Goal: Information Seeking & Learning: Learn about a topic

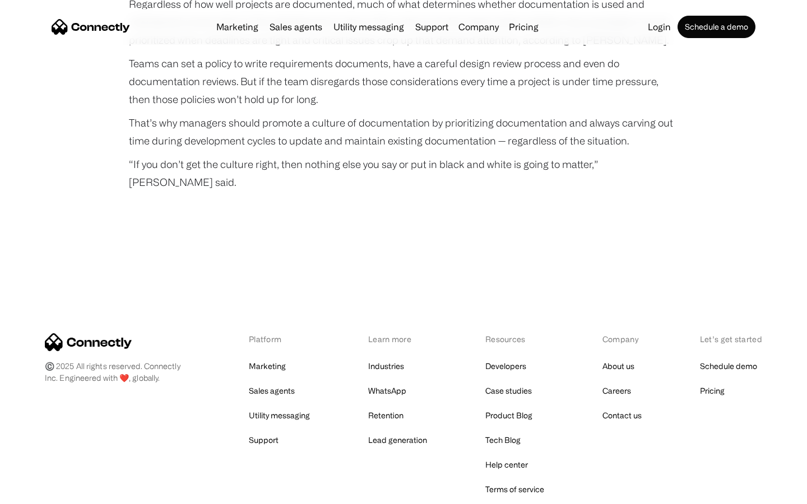
scroll to position [3739, 0]
